Goal: Information Seeking & Learning: Learn about a topic

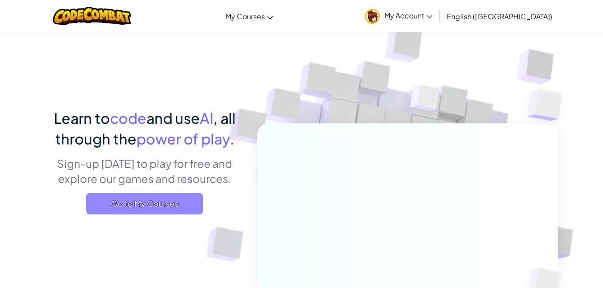
click at [150, 209] on span "Go to My Courses" at bounding box center [144, 204] width 117 height 22
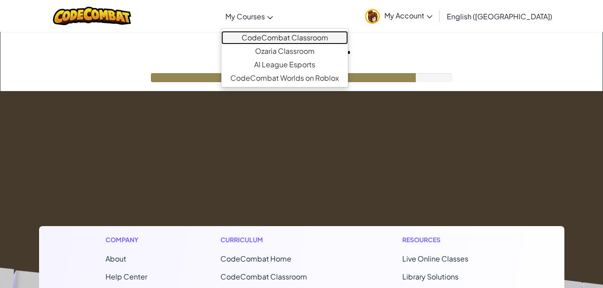
click at [306, 39] on link "CodeCombat Classroom" at bounding box center [284, 37] width 127 height 13
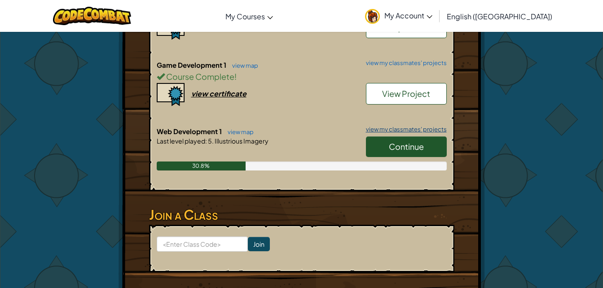
scroll to position [250, 0]
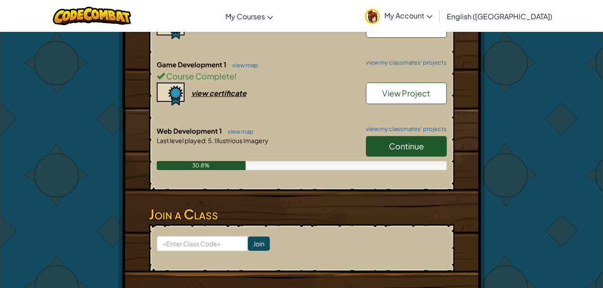
click at [389, 141] on span "Continue" at bounding box center [406, 146] width 35 height 10
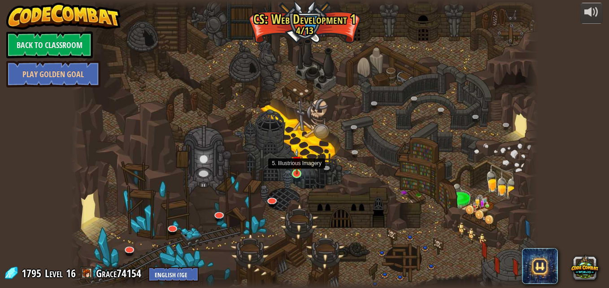
click at [294, 173] on img at bounding box center [296, 162] width 11 height 26
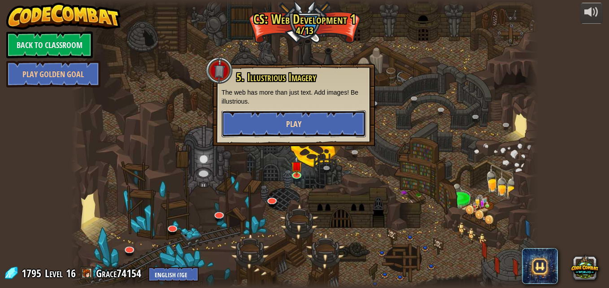
click at [318, 125] on button "Play" at bounding box center [294, 123] width 145 height 27
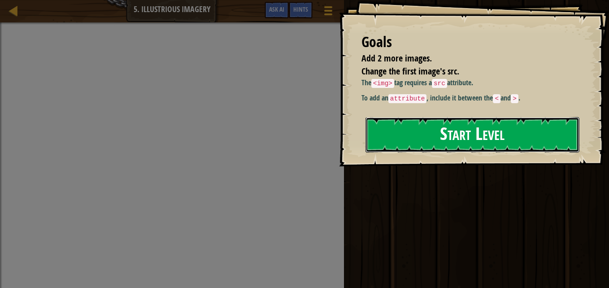
click at [432, 149] on button "Start Level" at bounding box center [473, 134] width 214 height 35
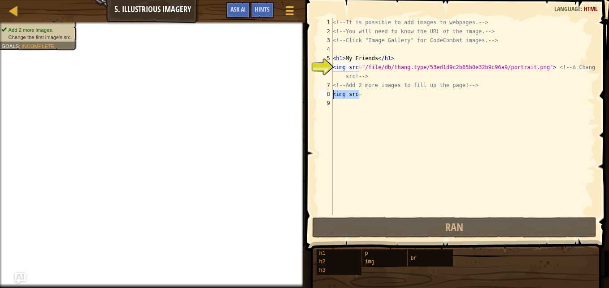
drag, startPoint x: 367, startPoint y: 96, endPoint x: 332, endPoint y: 97, distance: 35.5
click at [332, 97] on div "<img src="/file/db/thang.type/53ed1d9c2b65b0e32b9c96a9/portrait.png"> <!-- ∆ Ch…" at bounding box center [456, 116] width 280 height 197
type textarea "<img src="
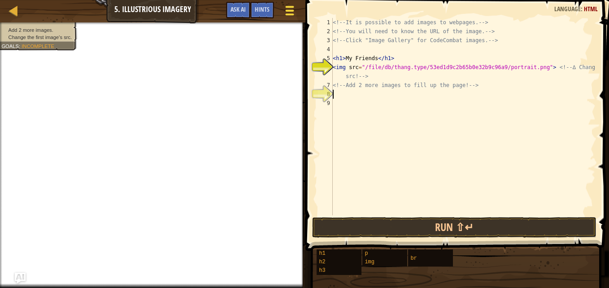
click at [290, 10] on span at bounding box center [289, 11] width 9 height 2
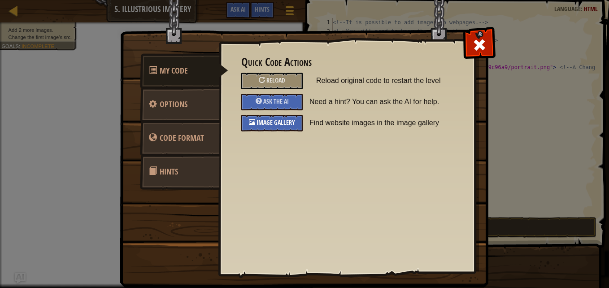
click at [283, 126] on span "Image Gallery" at bounding box center [276, 122] width 39 height 9
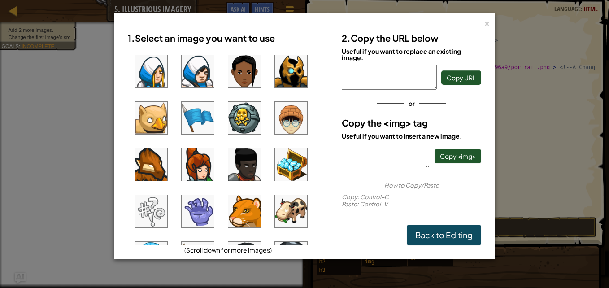
click at [200, 116] on img at bounding box center [198, 118] width 32 height 32
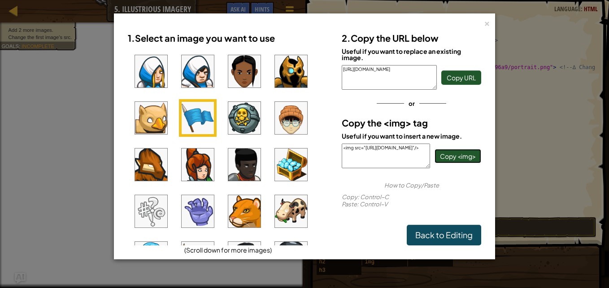
click at [450, 160] on span "Copy <img>" at bounding box center [458, 156] width 36 height 8
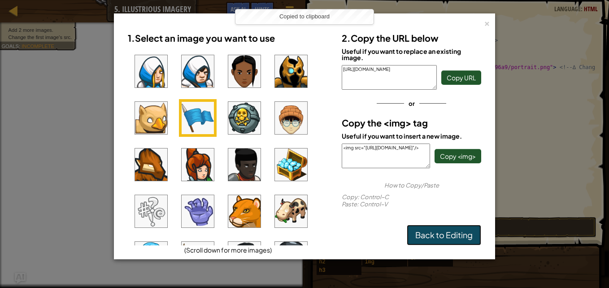
click at [456, 231] on link "Back to Editing" at bounding box center [444, 235] width 74 height 21
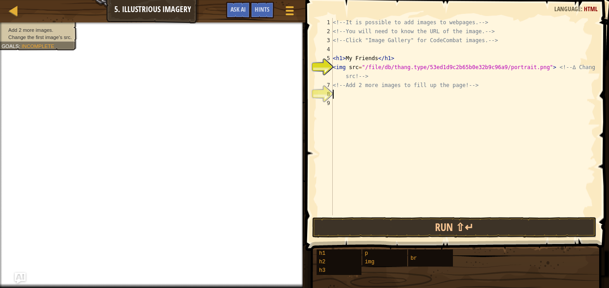
paste textarea "<img src="[URL][DOMAIN_NAME]"/>"
type textarea "<img src="[URL][DOMAIN_NAME]"/>"
click at [288, 11] on span at bounding box center [289, 11] width 9 height 2
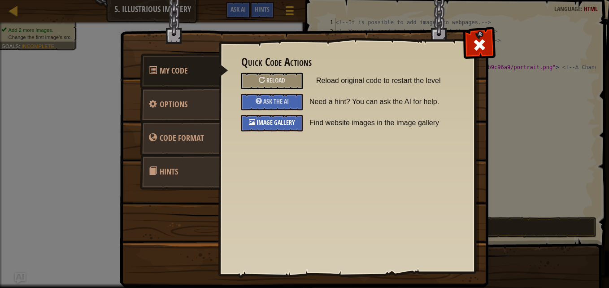
click at [259, 127] on div "Image Gallery" at bounding box center [271, 123] width 61 height 17
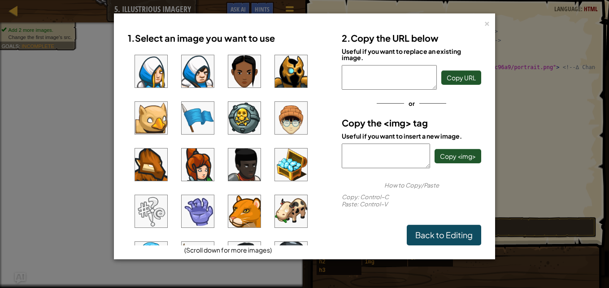
click at [239, 117] on img at bounding box center [244, 118] width 32 height 32
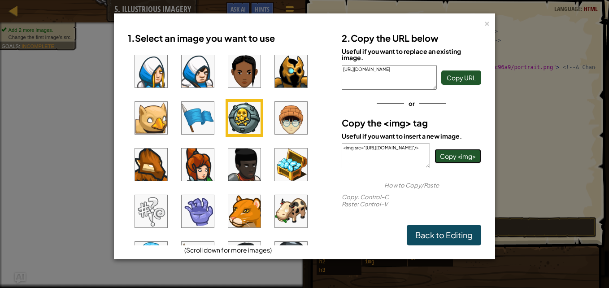
click at [455, 157] on span "Copy <img>" at bounding box center [458, 156] width 36 height 8
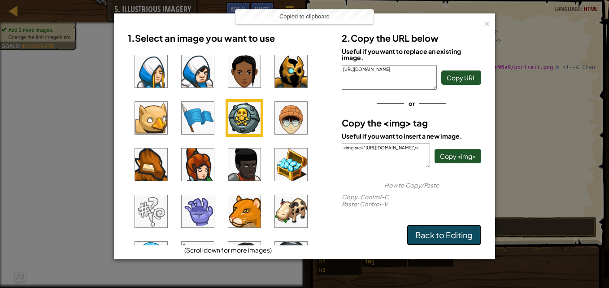
click at [453, 229] on link "Back to Editing" at bounding box center [444, 235] width 74 height 21
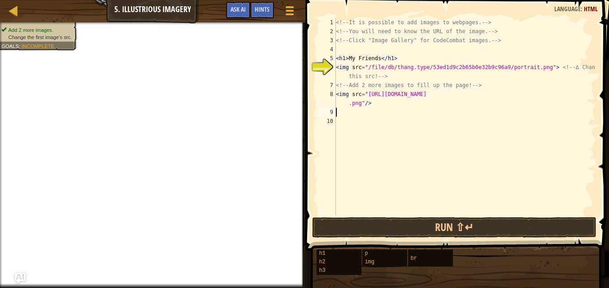
paste textarea "<img src="[URL][DOMAIN_NAME]"/>"
click at [402, 223] on button "Run ⇧↵" at bounding box center [454, 227] width 285 height 21
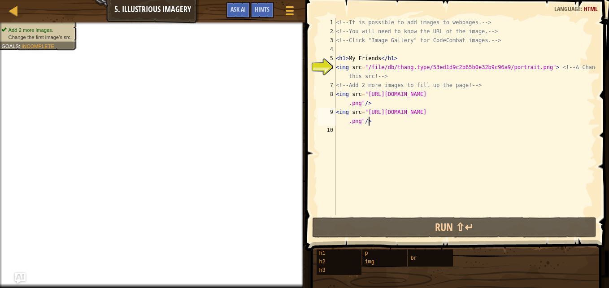
click at [376, 57] on div "<!-- It is possible to add images to webpages. --> <!-- You will need to know t…" at bounding box center [465, 125] width 262 height 215
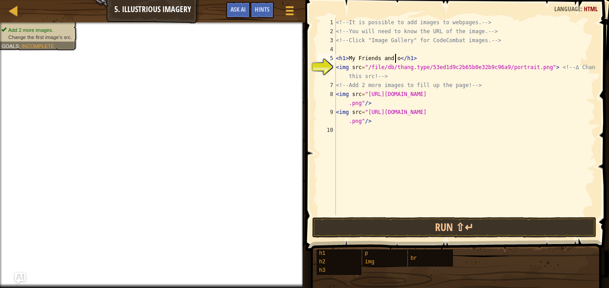
scroll to position [4, 5]
type textarea "<h1>My Friends and other stuff</h1>"
click at [402, 147] on div "<!-- It is possible to add images to webpages. --> <!-- You will need to know t…" at bounding box center [465, 125] width 262 height 215
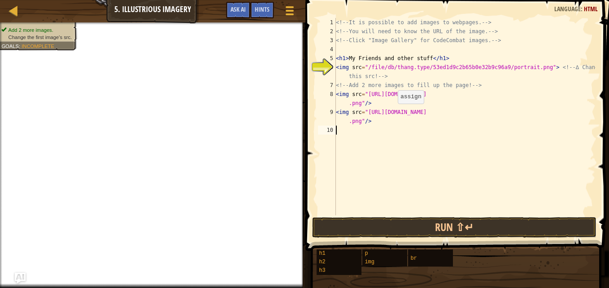
click at [394, 113] on div "<!-- It is possible to add images to webpages. --> <!-- You will need to know t…" at bounding box center [465, 125] width 262 height 215
click at [394, 232] on button "Run ⇧↵" at bounding box center [454, 227] width 285 height 21
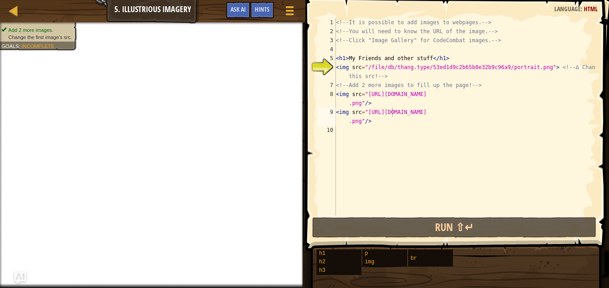
click at [19, 277] on img "Ask AI" at bounding box center [20, 278] width 12 height 12
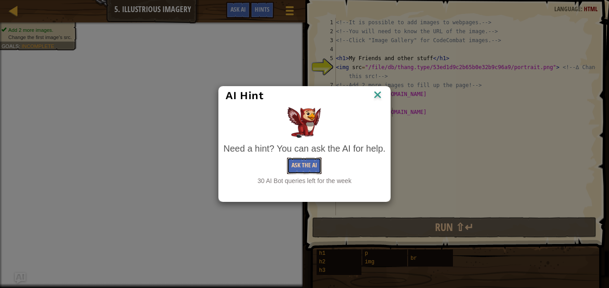
click at [308, 167] on button "Ask the AI" at bounding box center [304, 166] width 35 height 17
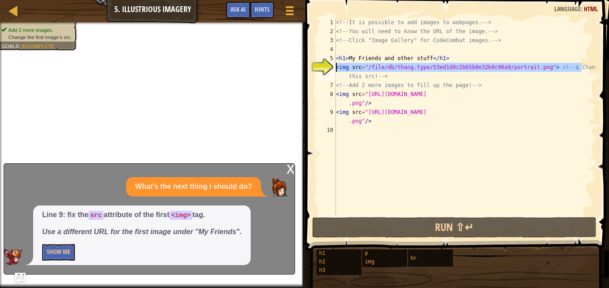
drag, startPoint x: 586, startPoint y: 67, endPoint x: 334, endPoint y: 68, distance: 251.8
click at [334, 68] on div "<img src="[URL][DOMAIN_NAME]"/> 1 2 3 4 5 6 7 8 9 10 <!-- It is possible to add…" at bounding box center [456, 116] width 280 height 197
type textarea "this src! -->"
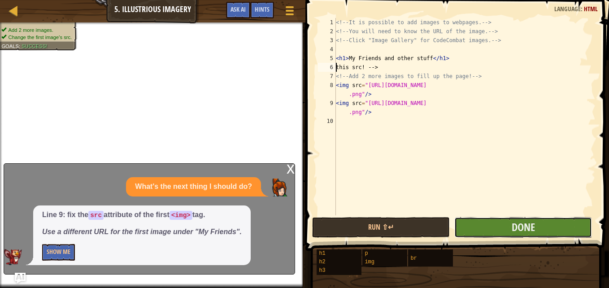
click at [495, 229] on button "Done" at bounding box center [524, 227] width 138 height 21
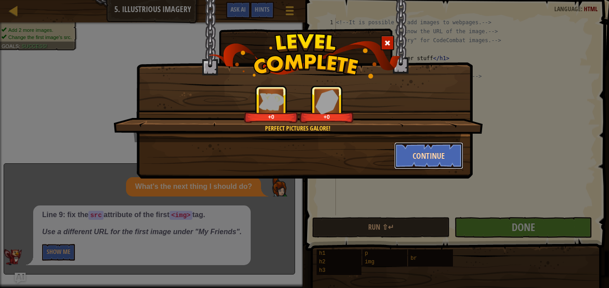
click at [433, 159] on button "Continue" at bounding box center [429, 155] width 70 height 27
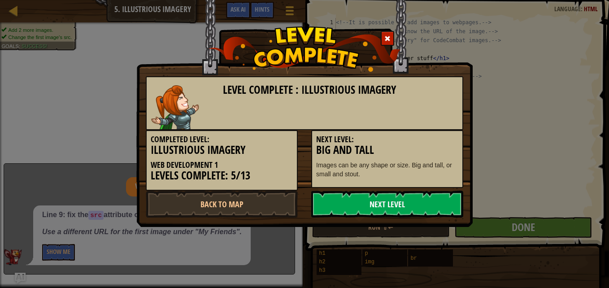
click at [404, 197] on link "Next Level" at bounding box center [387, 204] width 152 height 27
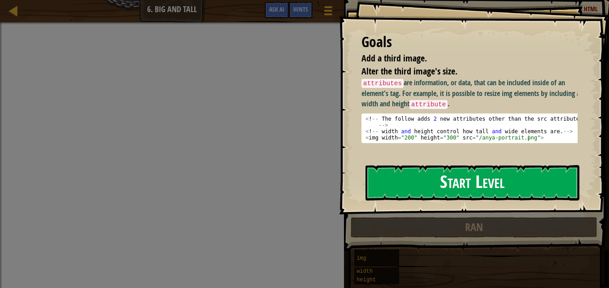
click at [408, 171] on button "Start Level" at bounding box center [473, 182] width 214 height 35
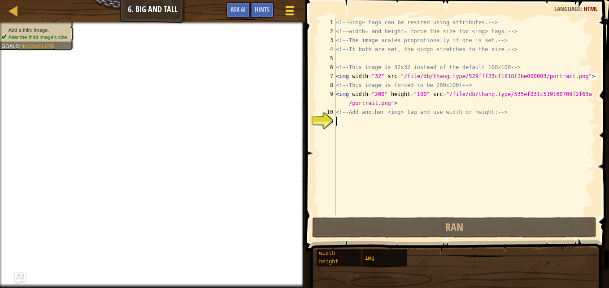
click at [297, 7] on button "Game Menu" at bounding box center [290, 12] width 24 height 22
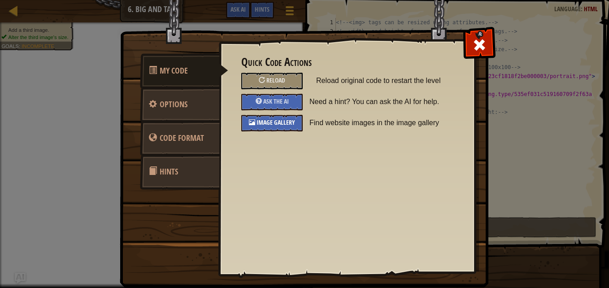
click at [258, 124] on span "Image Gallery" at bounding box center [276, 122] width 39 height 9
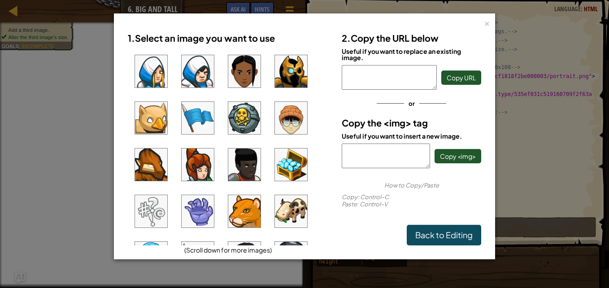
click at [289, 161] on img at bounding box center [291, 165] width 32 height 32
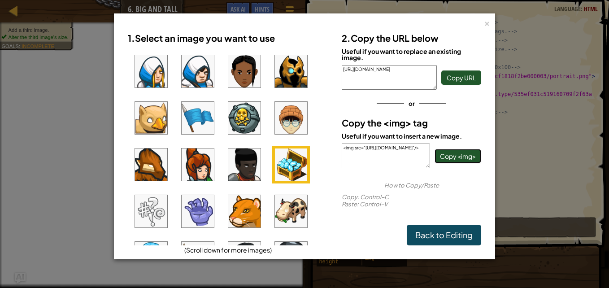
click at [447, 158] on span "Copy <img>" at bounding box center [458, 156] width 36 height 8
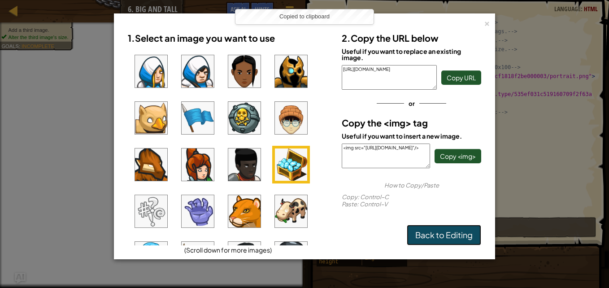
click at [455, 233] on link "Back to Editing" at bounding box center [444, 235] width 74 height 21
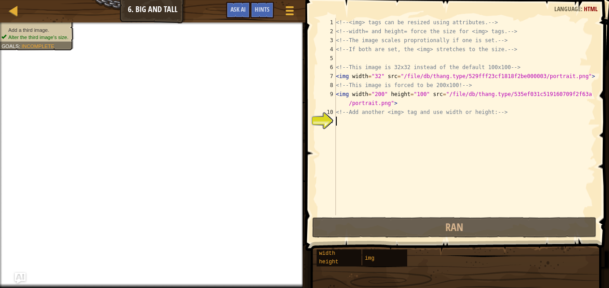
paste textarea "<img src="[URL][DOMAIN_NAME]"/>"
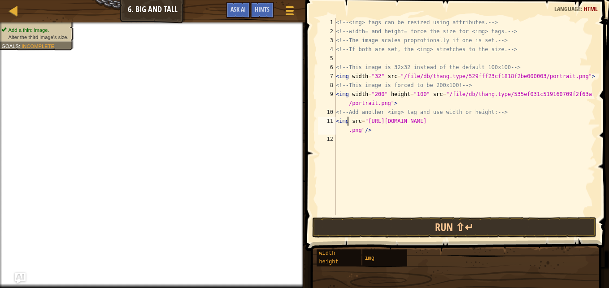
click at [348, 122] on div "<!-- <img> tags can be resized using attributes. --> <!-- width= and height= fo…" at bounding box center [465, 125] width 262 height 215
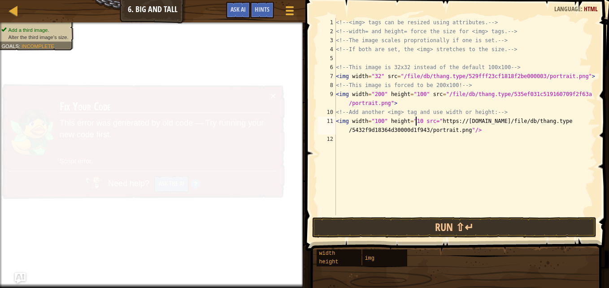
scroll to position [4, 7]
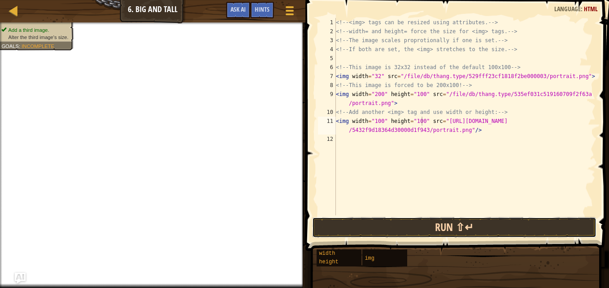
click at [456, 224] on button "Run ⇧↵" at bounding box center [454, 227] width 285 height 21
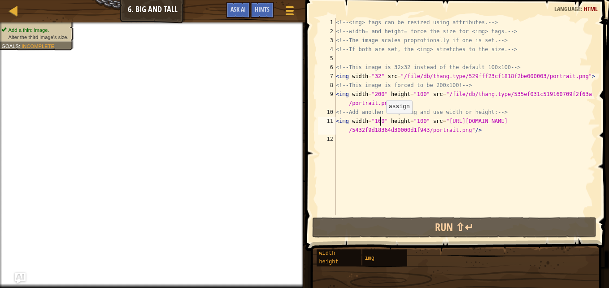
click at [382, 123] on div "<!-- <img> tags can be resized using attributes. --> <!-- width= and height= fo…" at bounding box center [465, 125] width 262 height 215
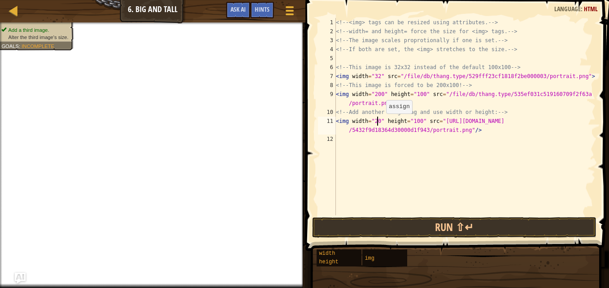
scroll to position [4, 4]
click at [419, 123] on div "<!-- <img> tags can be resized using attributes. --> <!-- width= and height= fo…" at bounding box center [465, 125] width 262 height 215
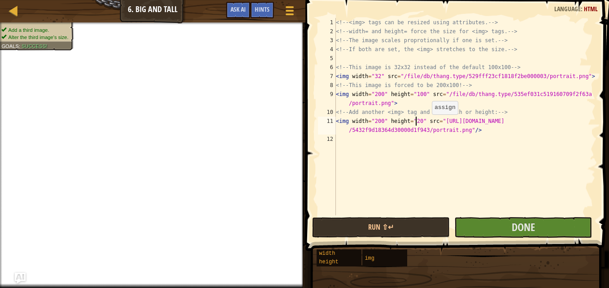
scroll to position [4, 7]
type textarea "<img width="200" height="200" src="[URL][DOMAIN_NAME]"/>"
click at [501, 231] on button "Done" at bounding box center [524, 227] width 138 height 21
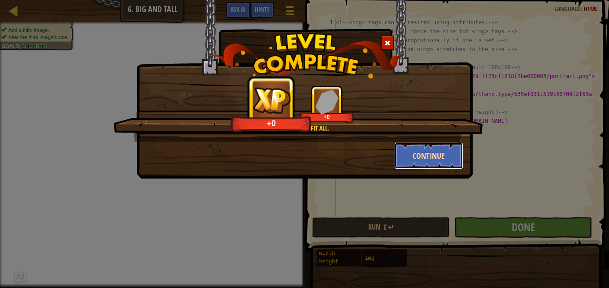
click at [410, 157] on button "Continue" at bounding box center [429, 155] width 70 height 27
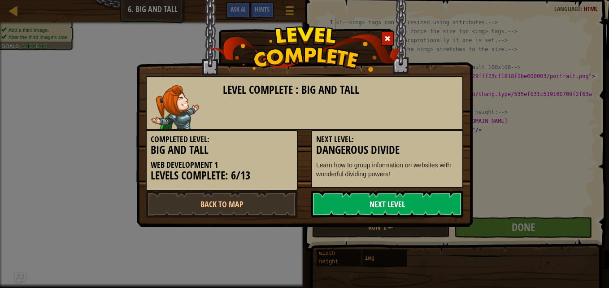
click at [400, 204] on link "Next Level" at bounding box center [387, 204] width 152 height 27
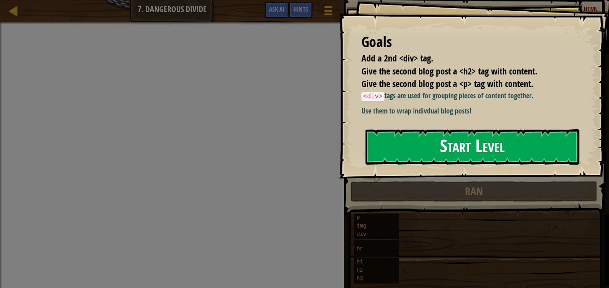
click at [438, 141] on button "Start Level" at bounding box center [473, 146] width 214 height 35
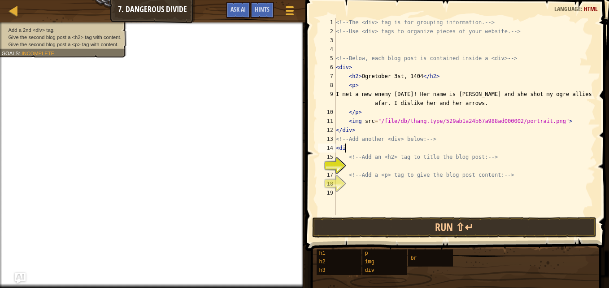
scroll to position [4, 0]
type textarea "<div>"
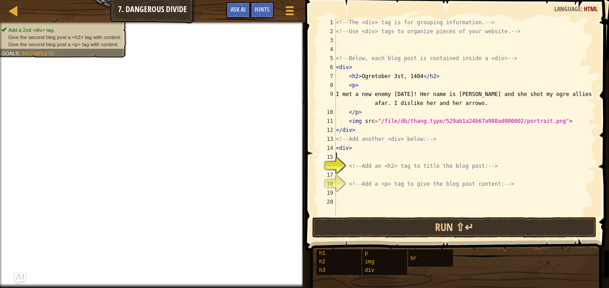
scroll to position [4, 0]
click at [376, 174] on div "<!-- The <div> tag is for grouping information. --> <!-- Use <div> tags to orga…" at bounding box center [465, 125] width 262 height 215
type textarea "<h2>"
click at [357, 196] on div "<!-- The <div> tag is for grouping information. --> <!-- Use <div> tags to orga…" at bounding box center [465, 125] width 262 height 215
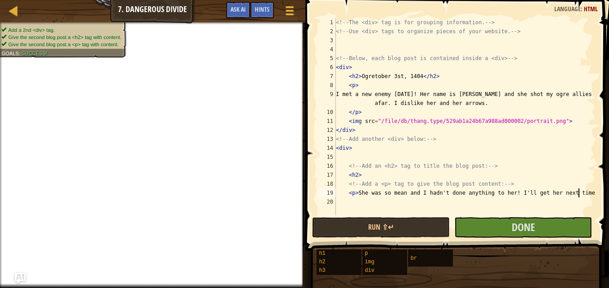
scroll to position [4, 20]
type textarea "<p> She was so mean and I hadn't done anything to her! I'll get her next time!"
click at [538, 228] on button "Done" at bounding box center [524, 227] width 138 height 21
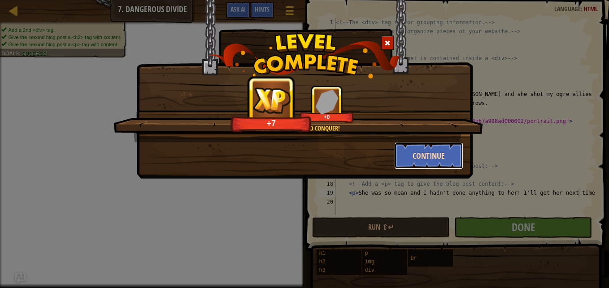
click at [429, 159] on button "Continue" at bounding box center [429, 155] width 70 height 27
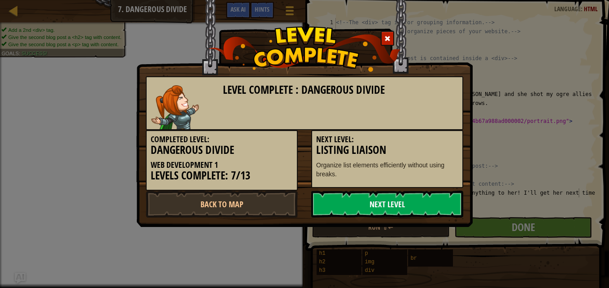
click at [381, 202] on link "Next Level" at bounding box center [387, 204] width 152 height 27
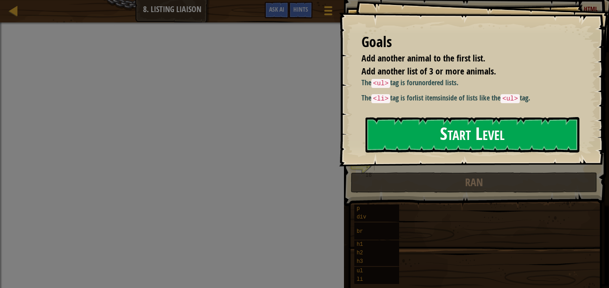
click at [437, 140] on button "Start Level" at bounding box center [473, 134] width 214 height 35
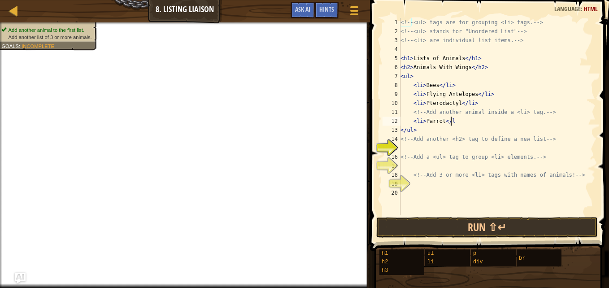
scroll to position [4, 4]
type textarea "<li>Parrot</li>"
click at [465, 147] on div "<!-- <ul> tags are for grouping <li> tags. --> <!-- <ul> stands for "Unordered …" at bounding box center [497, 125] width 197 height 215
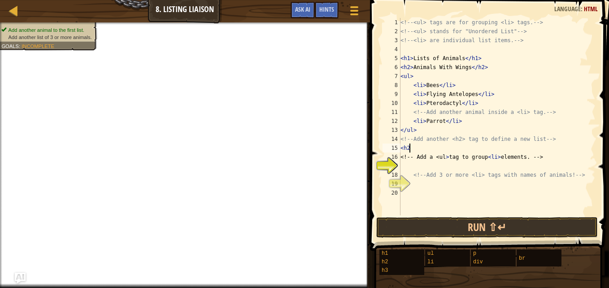
type textarea "<h2>"
click at [451, 164] on div "<!-- <ul> tags are for grouping <li> tags. --> <!-- <ul> stands for "Unordered …" at bounding box center [497, 125] width 197 height 215
type textarea "<ul>"
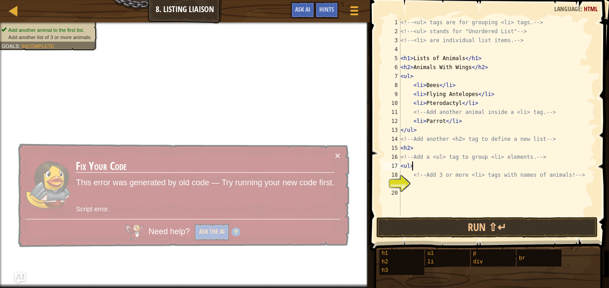
scroll to position [4, 0]
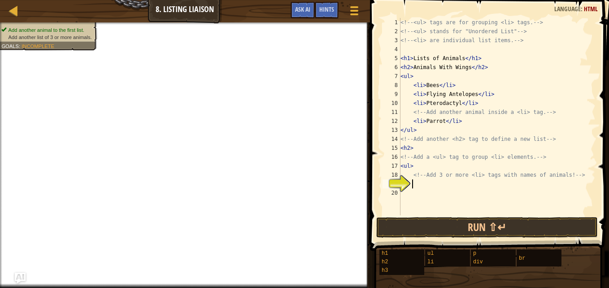
click at [444, 188] on div "<!-- <ul> tags are for grouping <li> tags. --> <!-- <ul> stands for "Unordered …" at bounding box center [497, 125] width 197 height 215
click at [421, 146] on div "<!-- <ul> tags are for grouping <li> tags. --> <!-- <ul> stands for "Unordered …" at bounding box center [497, 125] width 197 height 215
type textarea "<h2>Land Animals"
click at [429, 184] on div "<!-- <ul> tags are for grouping <li> tags. --> <!-- <ul> stands for "Unordered …" at bounding box center [497, 125] width 197 height 215
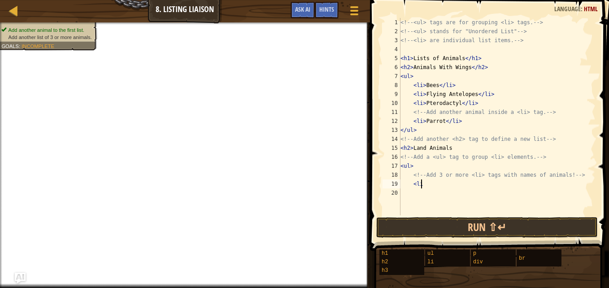
scroll to position [4, 1]
click at [451, 148] on div "<!-- <ul> tags are for grouping <li> tags. --> <!-- <ul> stands for "Unordered …" at bounding box center [497, 125] width 197 height 215
click at [444, 169] on div "<!-- <ul> tags are for grouping <li> tags. --> <!-- <ul> stands for "Unordered …" at bounding box center [497, 125] width 197 height 215
type textarea "<ul>"
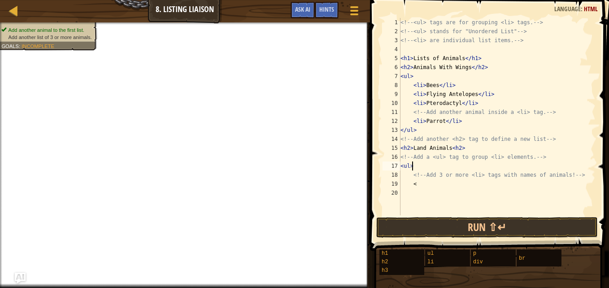
scroll to position [4, 0]
click at [440, 190] on div "<!-- <ul> tags are for grouping <li> tags. --> <!-- <ul> stands for "Unordered …" at bounding box center [497, 125] width 197 height 215
click at [425, 184] on div "<!-- <ul> tags are for grouping <li> tags. --> <!-- <ul> stands for "Unordered …" at bounding box center [497, 125] width 197 height 215
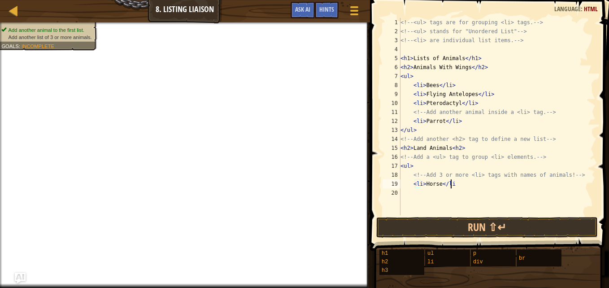
type textarea "<li>Horse</li>"
type textarea "<li>Dog</li>"
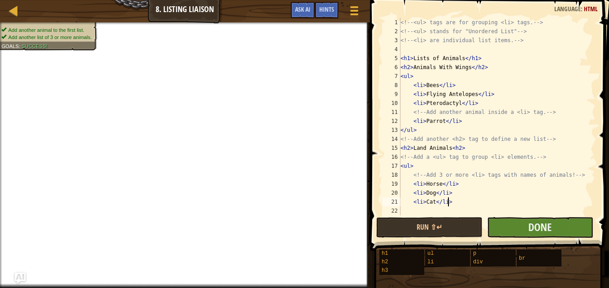
type textarea "<li>Cat</li>"
click at [508, 229] on button "Done" at bounding box center [540, 227] width 106 height 21
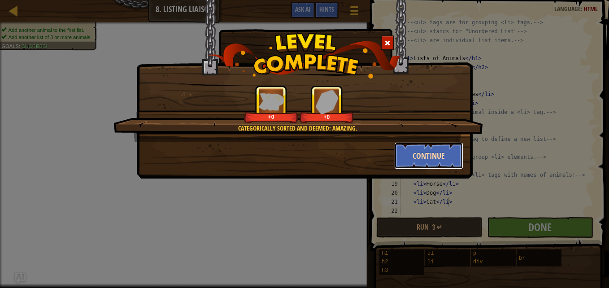
click at [419, 162] on button "Continue" at bounding box center [429, 155] width 70 height 27
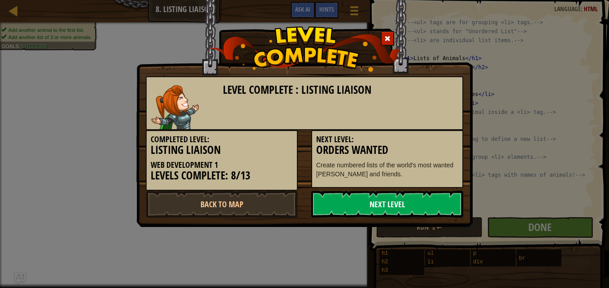
click at [405, 204] on link "Next Level" at bounding box center [387, 204] width 152 height 27
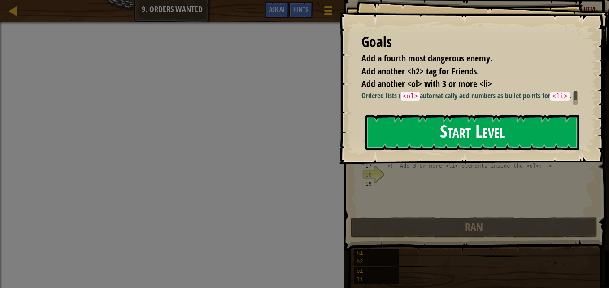
click at [461, 145] on button "Start Level" at bounding box center [473, 132] width 214 height 35
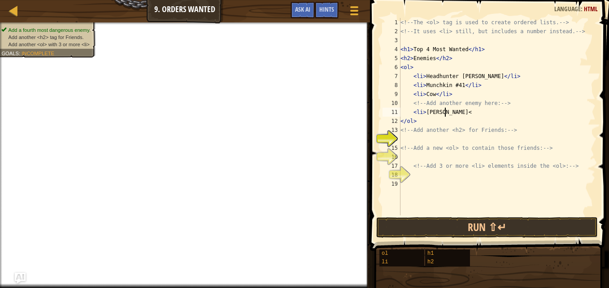
scroll to position [4, 3]
type textarea "<li>[PERSON_NAME]</li>"
click at [448, 142] on div "<!-- The <ol> tag is used to create ordered lists. --> <!-- It uses <li> still,…" at bounding box center [497, 125] width 197 height 215
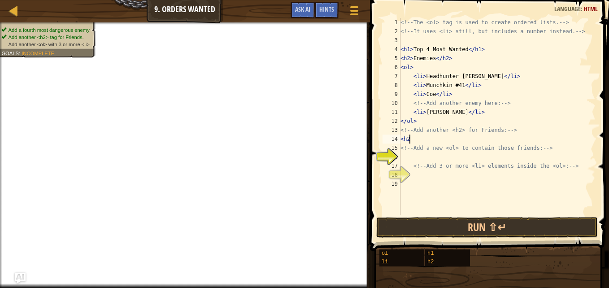
type textarea "<h2>"
click at [445, 156] on div "<!-- The <ol> tag is used to create ordered lists. --> <!-- It uses <li> still,…" at bounding box center [497, 125] width 197 height 215
click at [446, 143] on div "<!-- The <ol> tag is used to create ordered lists. --> <!-- It uses <li> still,…" at bounding box center [497, 125] width 197 height 215
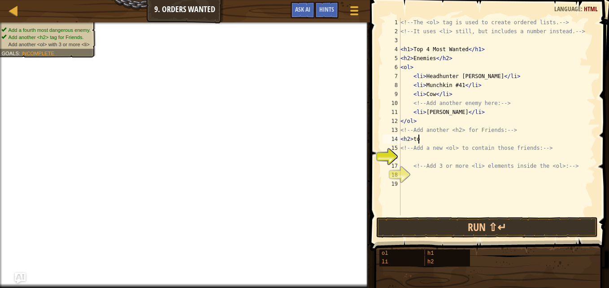
scroll to position [4, 1]
type textarea "<h2>top friends"
click at [443, 156] on div "<!-- The <ol> tag is used to create ordered lists. --> <!-- It uses <li> still,…" at bounding box center [497, 125] width 197 height 215
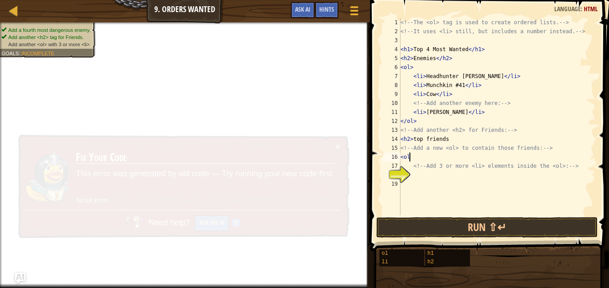
type textarea "<ol>"
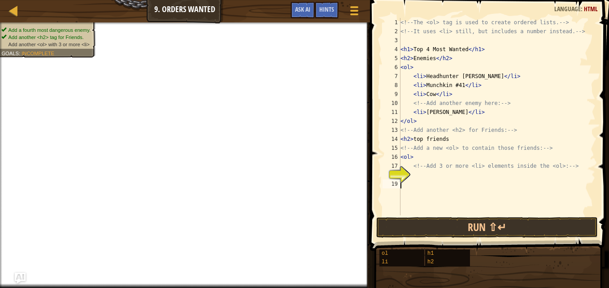
click at [435, 188] on div "<!-- The <ol> tag is used to create ordered lists. --> <!-- It uses <li> still,…" at bounding box center [497, 125] width 197 height 215
click at [432, 174] on div "<!-- The <ol> tag is used to create ordered lists. --> <!-- It uses <li> still,…" at bounding box center [497, 125] width 197 height 215
type textarea "<li> Archer23</li>"
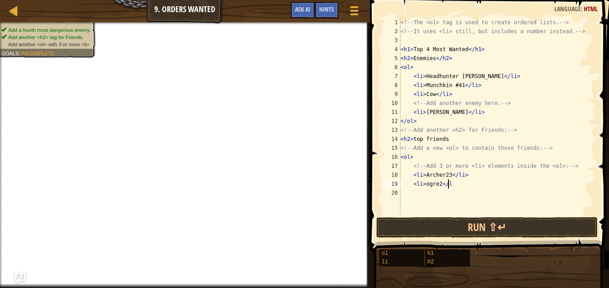
scroll to position [4, 4]
type textarea "<li>ogre2</li>"
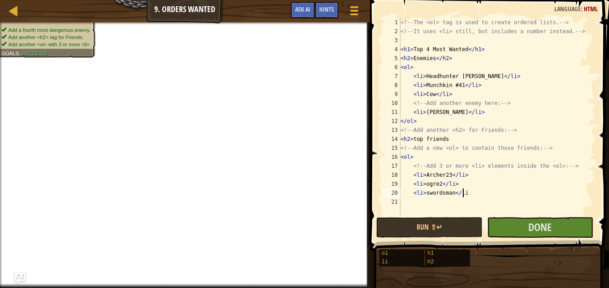
scroll to position [4, 5]
type textarea "<li>swordsman</li>"
click at [543, 227] on span "Done" at bounding box center [540, 227] width 23 height 14
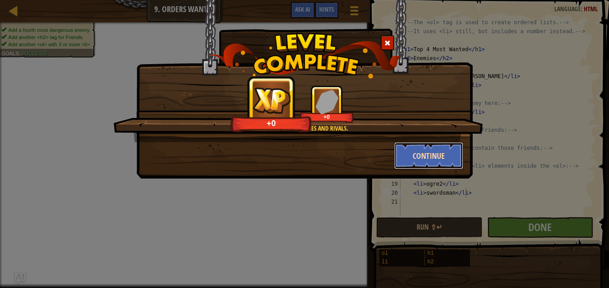
click at [418, 161] on button "Continue" at bounding box center [429, 155] width 70 height 27
